Goal: Transaction & Acquisition: Purchase product/service

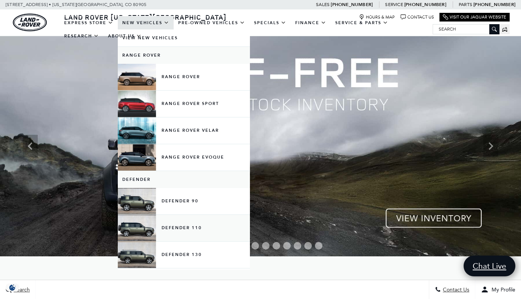
click at [182, 234] on link "Defender 110" at bounding box center [184, 228] width 132 height 26
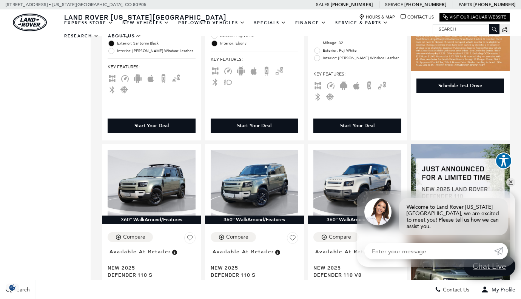
scroll to position [365, 0]
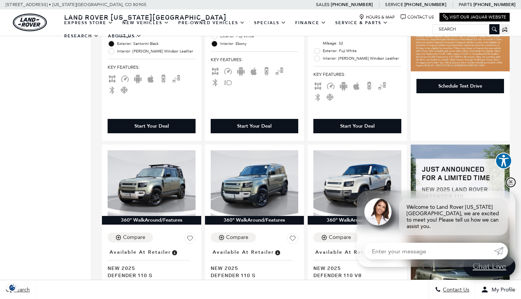
click at [512, 187] on link "✕" at bounding box center [511, 182] width 9 height 9
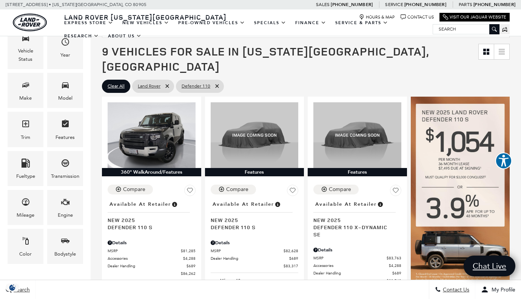
scroll to position [125, 0]
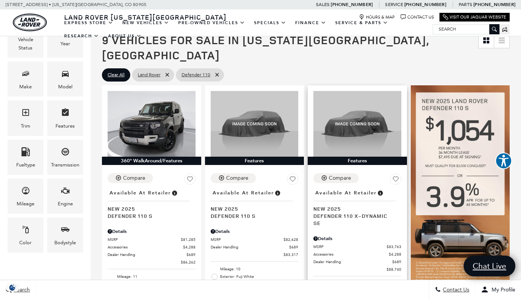
click at [326, 205] on span "New 2025" at bounding box center [354, 208] width 82 height 7
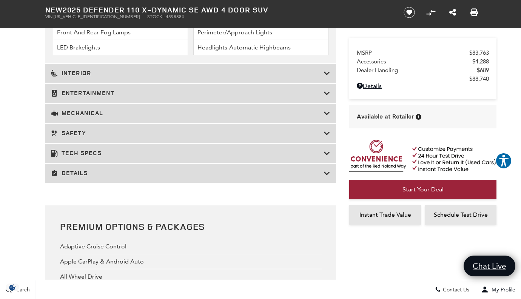
scroll to position [1356, 0]
click at [328, 157] on icon at bounding box center [327, 153] width 7 height 8
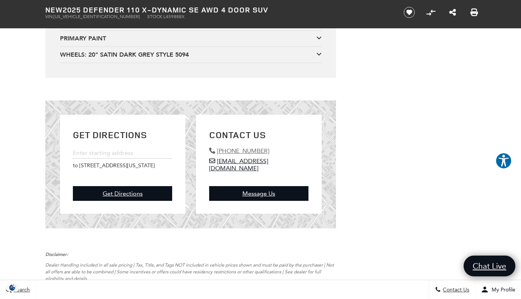
scroll to position [2527, 0]
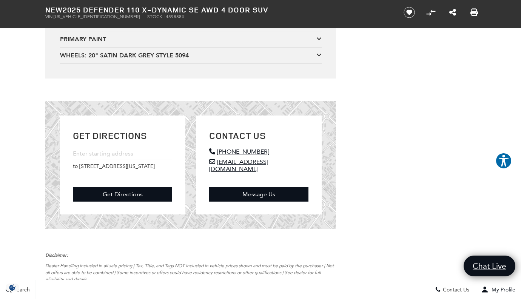
click at [321, 9] on icon at bounding box center [319, 6] width 5 height 6
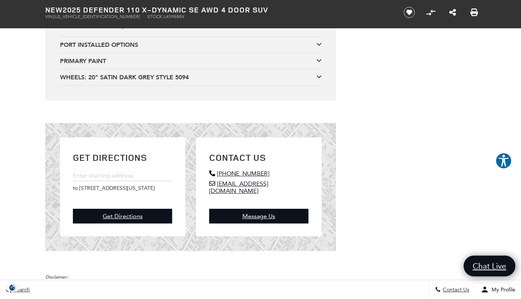
click at [319, 47] on icon at bounding box center [319, 44] width 5 height 6
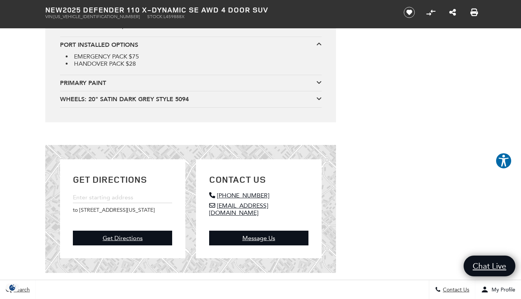
click at [318, 85] on icon at bounding box center [319, 82] width 5 height 6
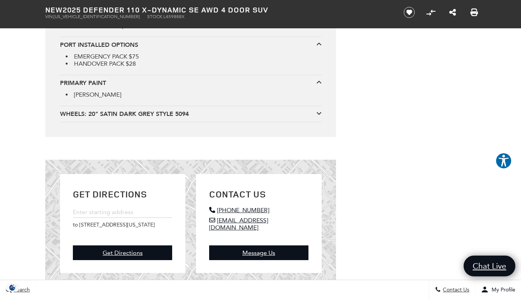
click at [318, 116] on icon at bounding box center [319, 113] width 5 height 6
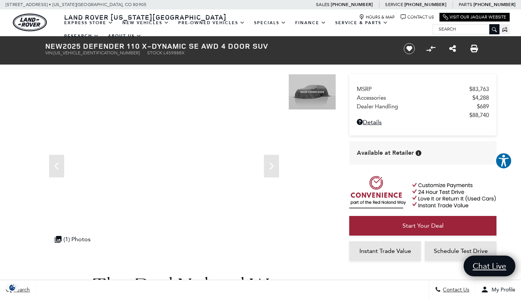
scroll to position [0, 0]
